Goal: Information Seeking & Learning: Learn about a topic

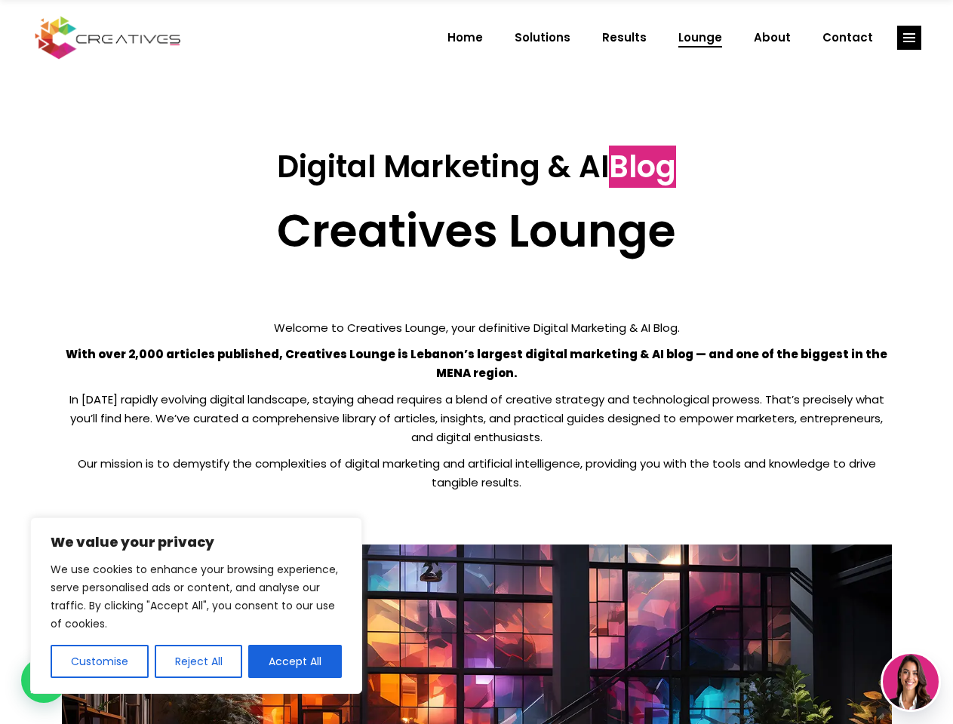
click at [476, 362] on p "With over 2,000 articles published, Creatives Lounge is Lebanon’s largest digit…" at bounding box center [477, 364] width 830 height 38
click at [99, 662] on button "Customise" at bounding box center [100, 661] width 98 height 33
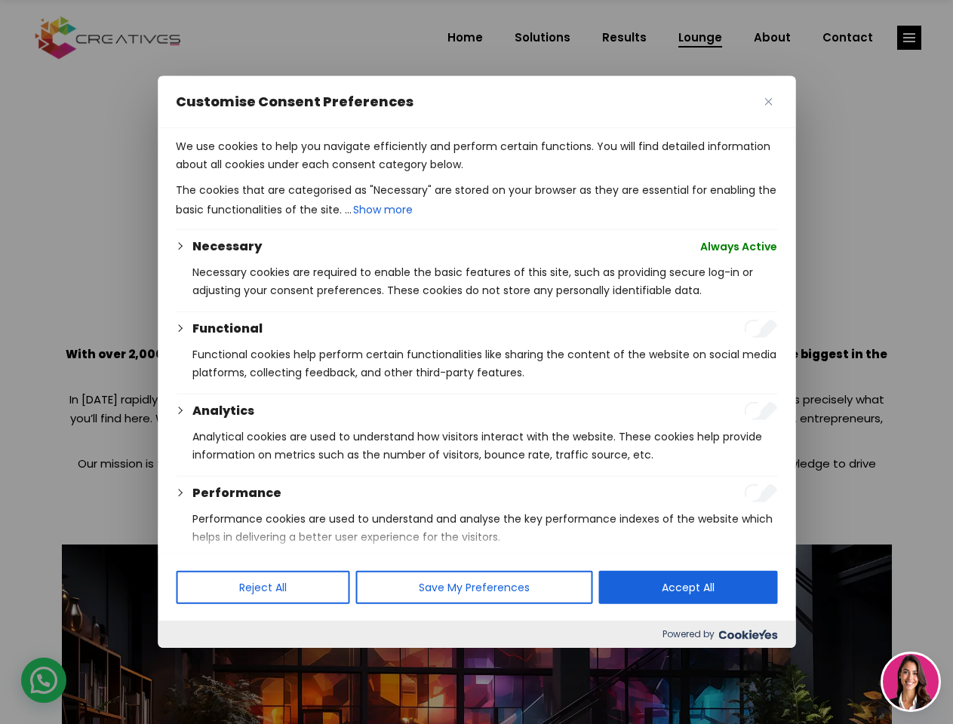
click at [198, 662] on div at bounding box center [476, 362] width 953 height 724
click at [295, 174] on p "We use cookies to help you navigate efficiently and perform certain functions. …" at bounding box center [476, 155] width 601 height 36
click at [909, 38] on div at bounding box center [476, 362] width 953 height 724
click at [911, 682] on img at bounding box center [911, 682] width 56 height 56
